Goal: Task Accomplishment & Management: Manage account settings

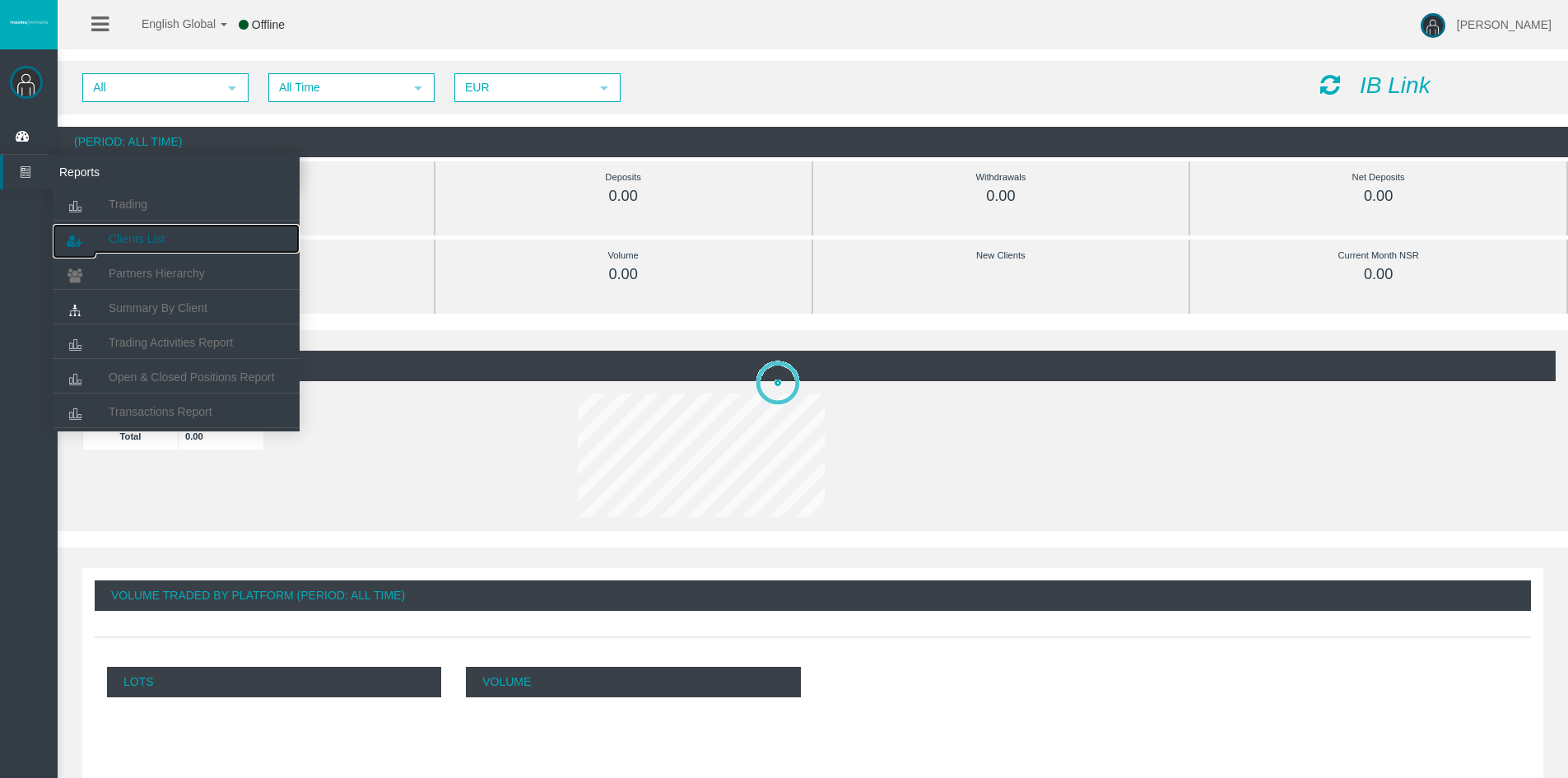
click at [112, 236] on span "Clients List" at bounding box center [136, 239] width 56 height 13
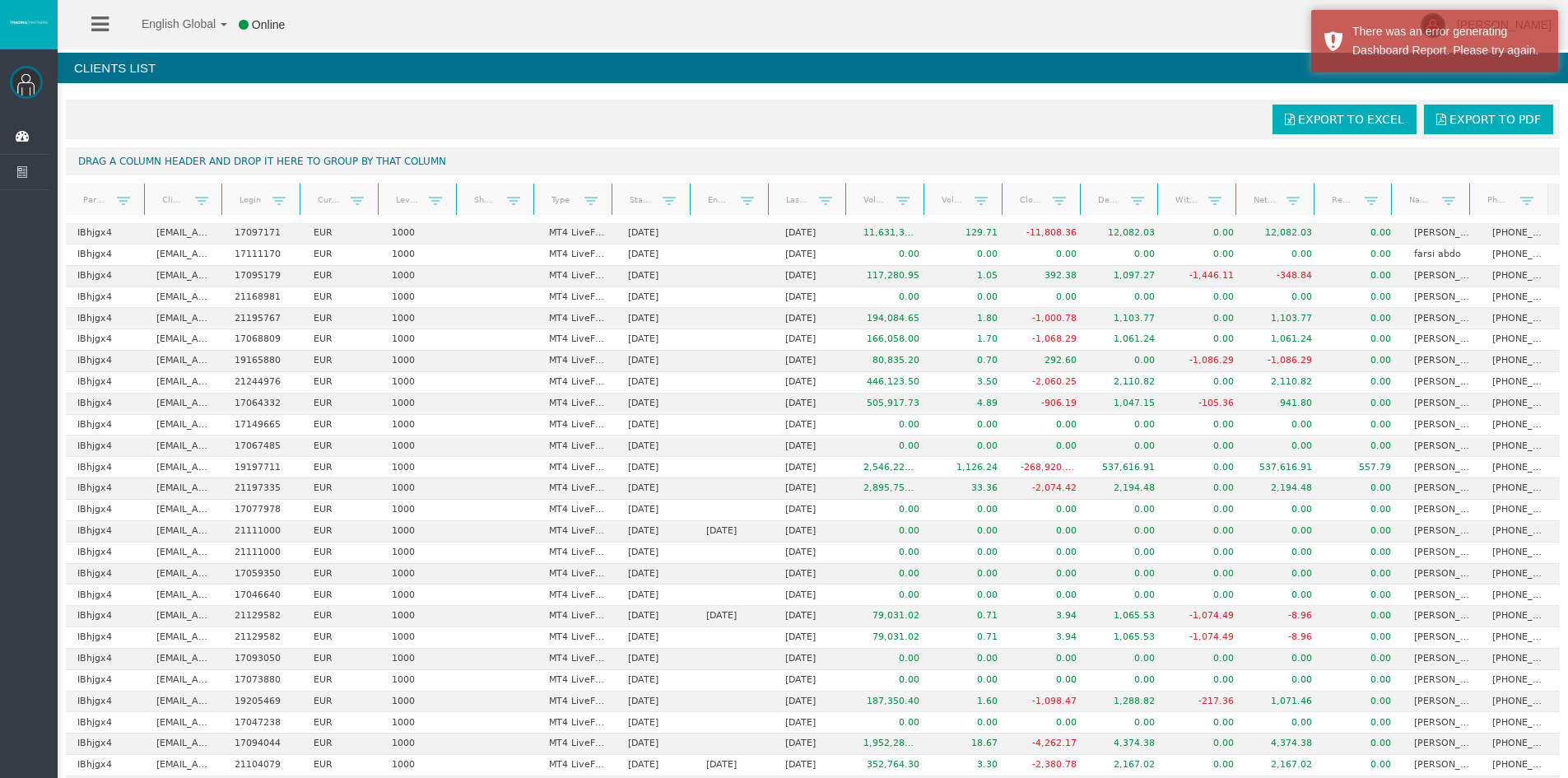
click at [1323, 202] on link "Real equity" at bounding box center [1342, 200] width 44 height 22
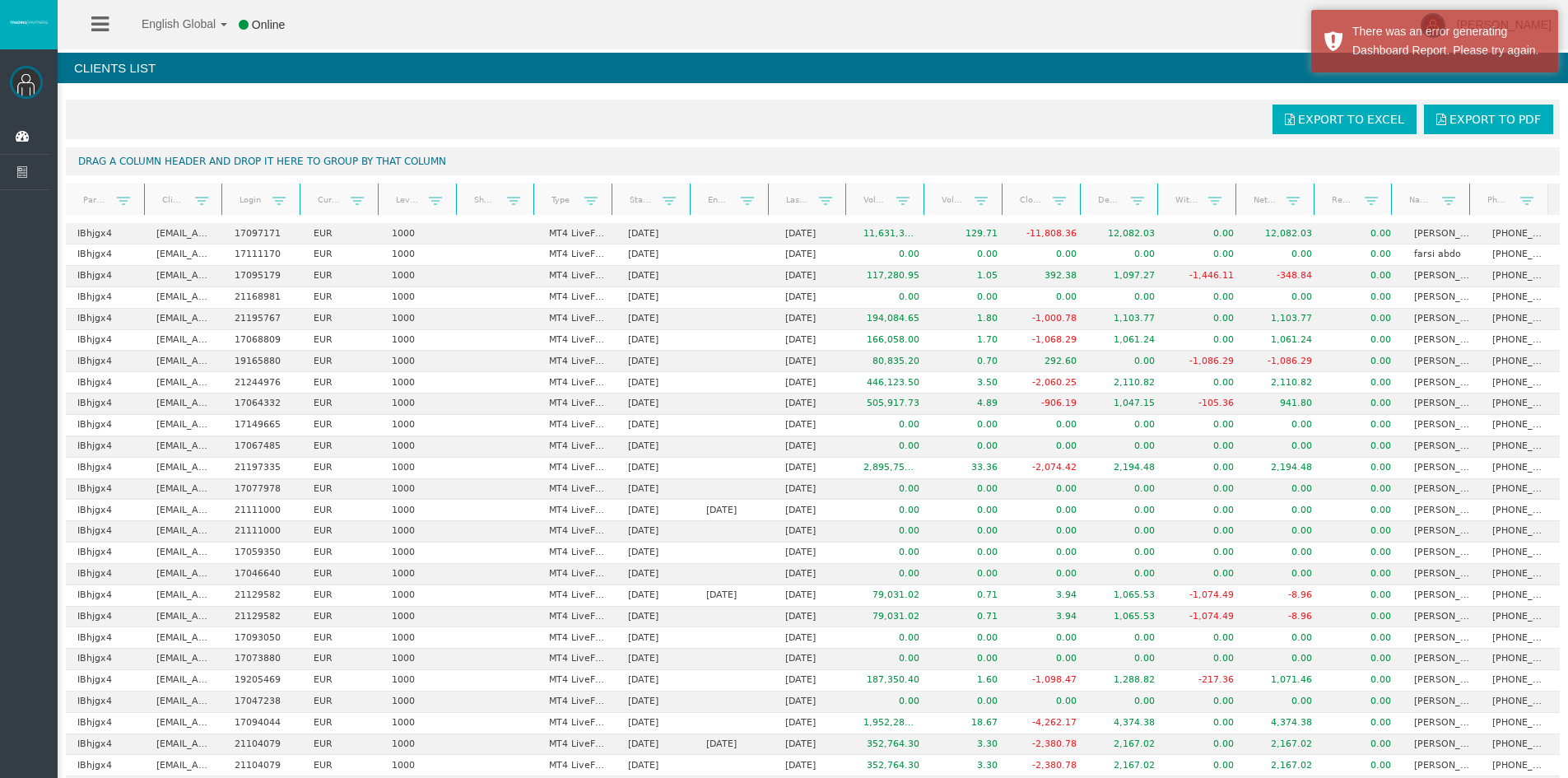
click at [1322, 201] on link "Real equity" at bounding box center [1342, 200] width 44 height 23
